Goal: Find specific page/section: Find specific page/section

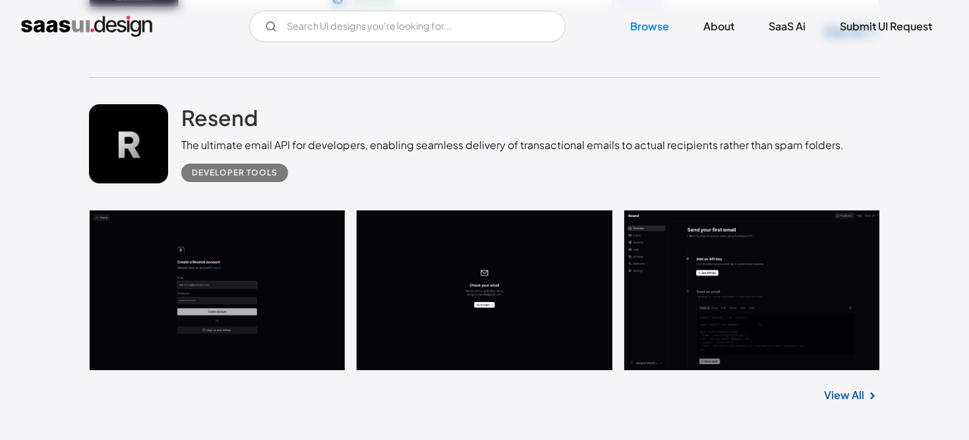
scroll to position [2066, 0]
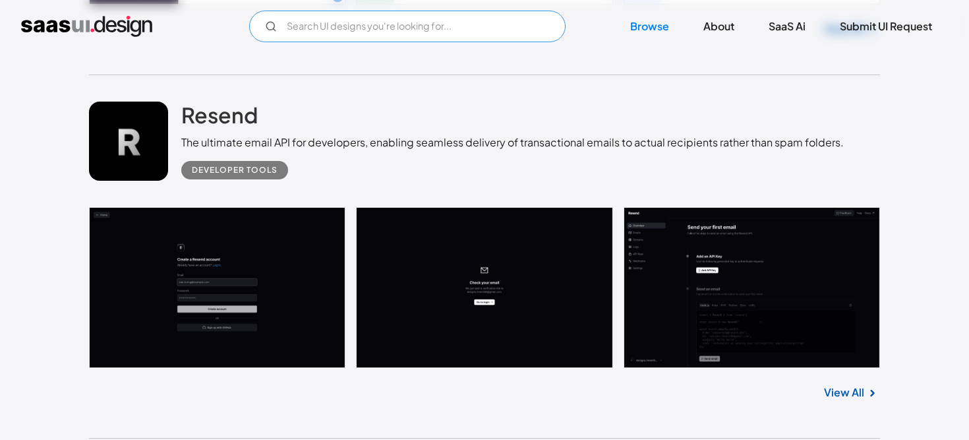
click at [310, 35] on input "Email Form" at bounding box center [407, 27] width 316 height 32
click at [391, 33] on input "search" at bounding box center [407, 27] width 316 height 32
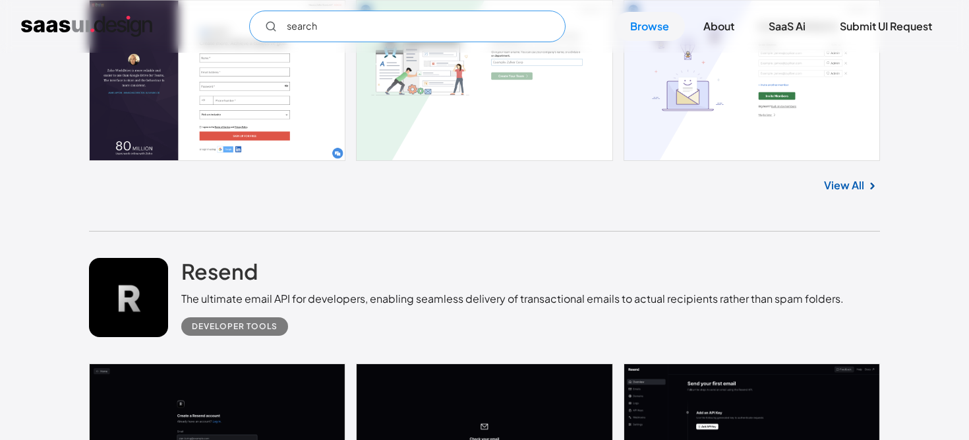
scroll to position [1914, 0]
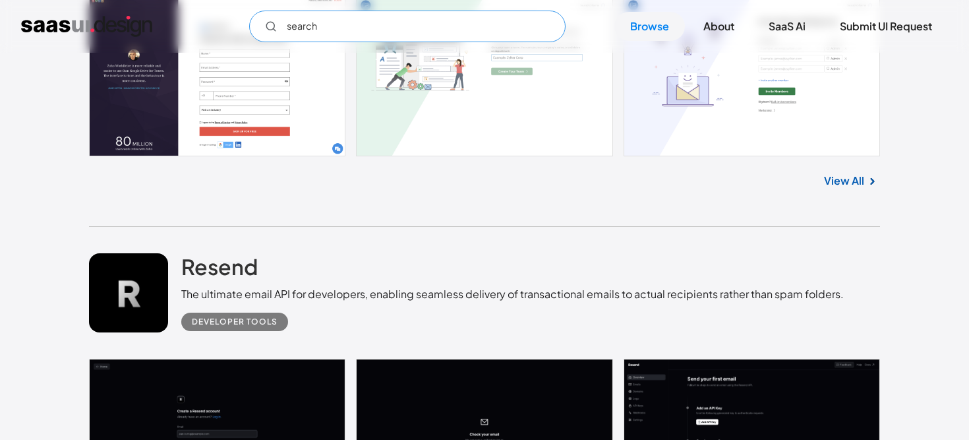
click at [420, 29] on input "search" at bounding box center [407, 27] width 316 height 32
click at [373, 24] on input "search" at bounding box center [407, 27] width 316 height 32
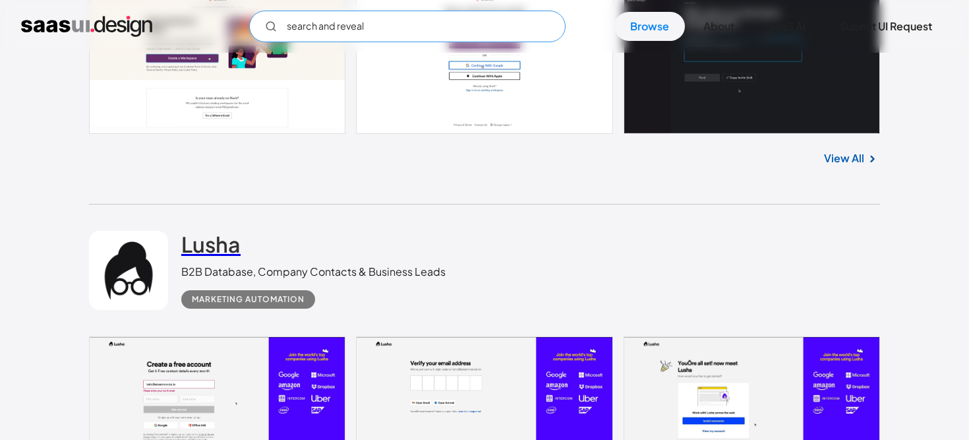
scroll to position [8253, 0]
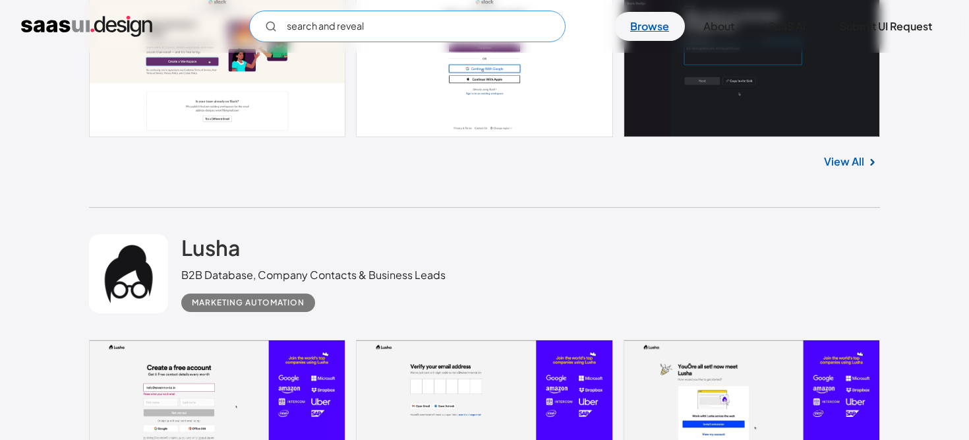
type input "search and reveal"
click at [642, 26] on link "Browse" at bounding box center [649, 26] width 71 height 29
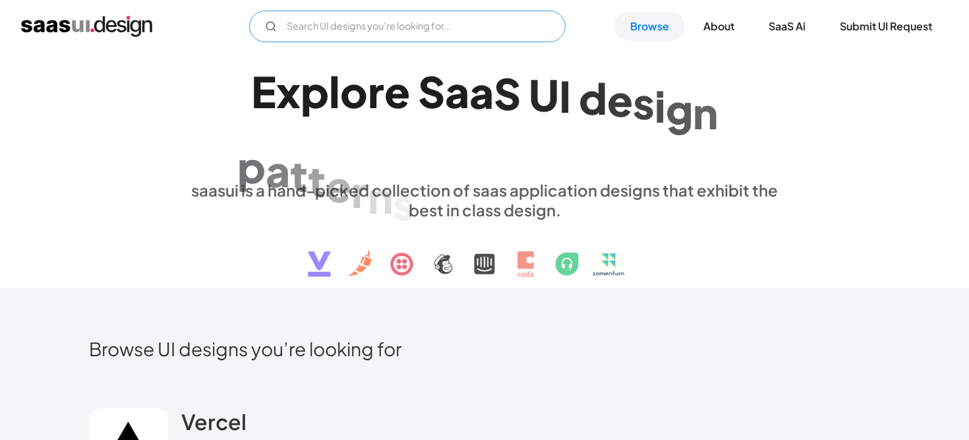
click at [342, 24] on input "Email Form" at bounding box center [407, 27] width 316 height 32
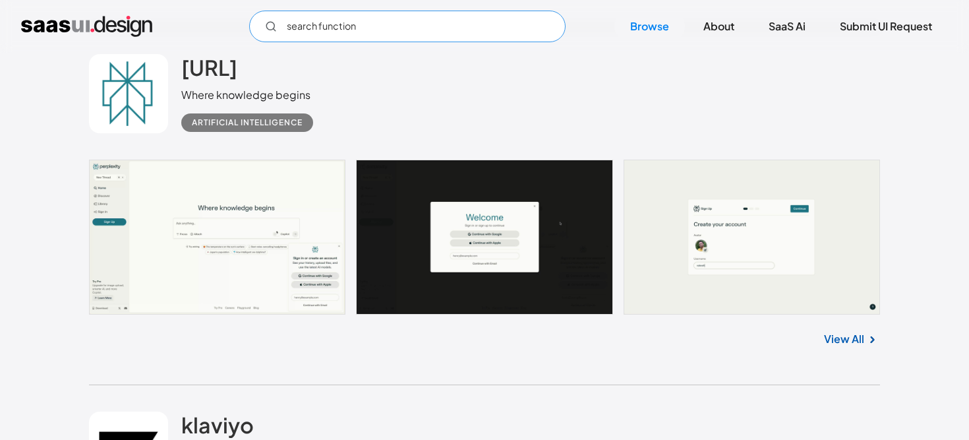
scroll to position [2499, 0]
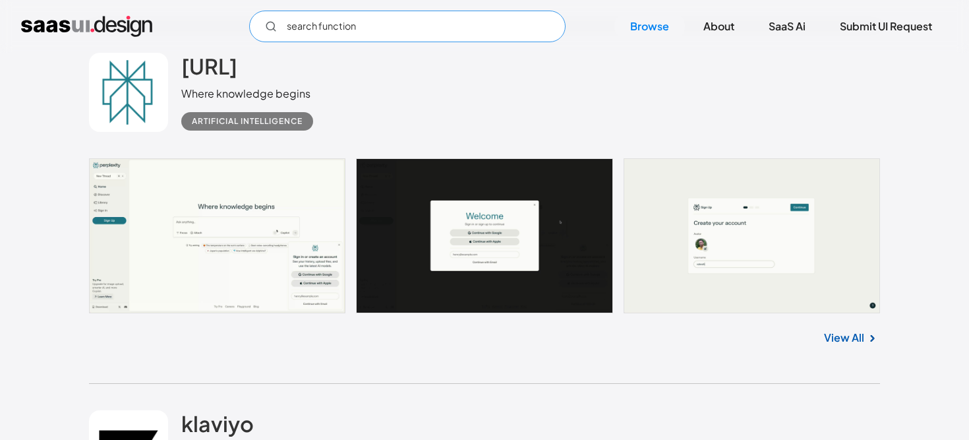
type input "search function"
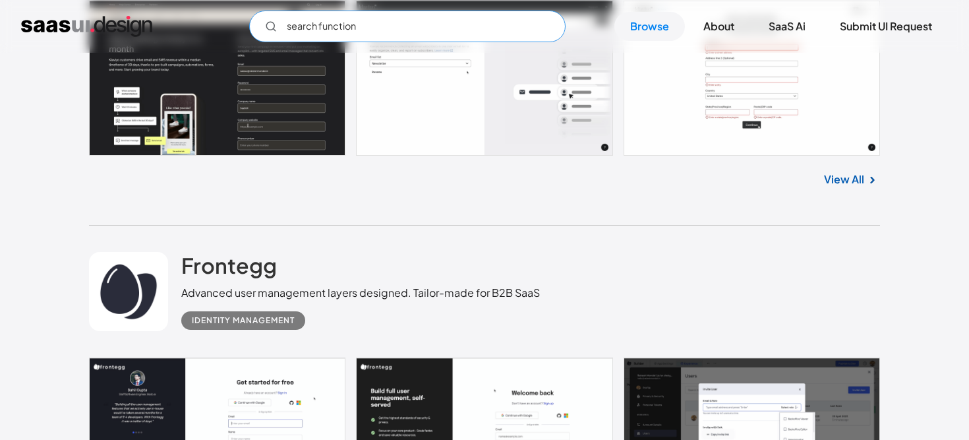
scroll to position [3006, 0]
